Goal: Navigation & Orientation: Find specific page/section

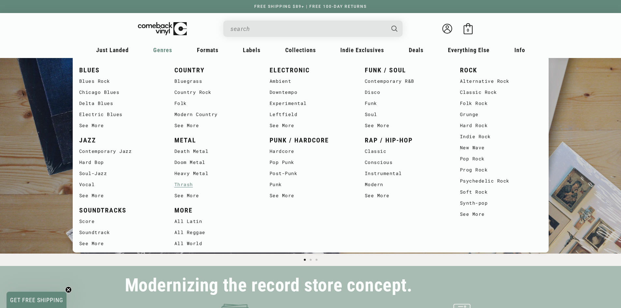
click at [183, 182] on link "Thrash" at bounding box center [215, 184] width 82 height 11
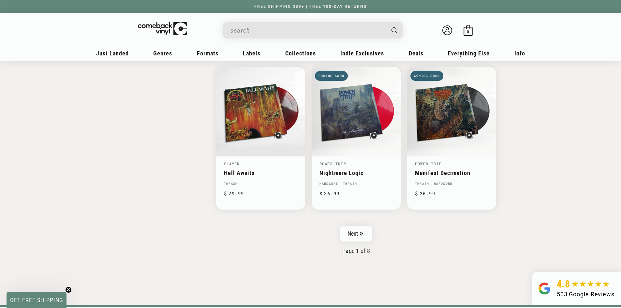
scroll to position [1010, 0]
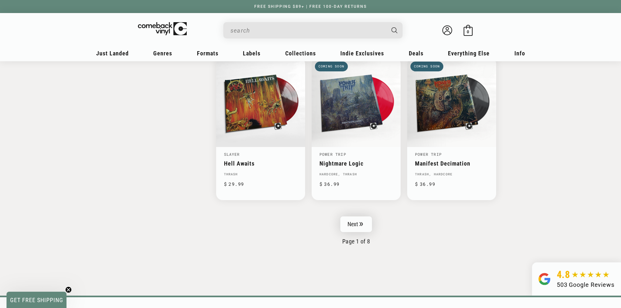
click at [362, 227] on link "Next" at bounding box center [356, 224] width 32 height 16
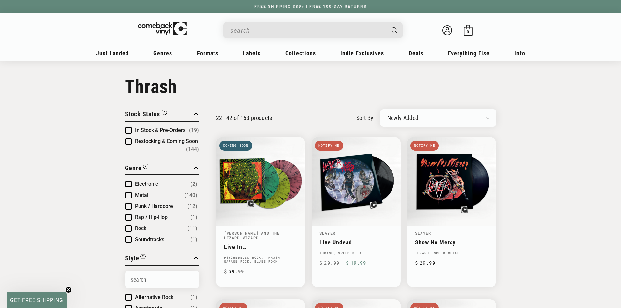
click at [127, 130] on span "Product filter" at bounding box center [128, 130] width 7 height 7
